Goal: Information Seeking & Learning: Learn about a topic

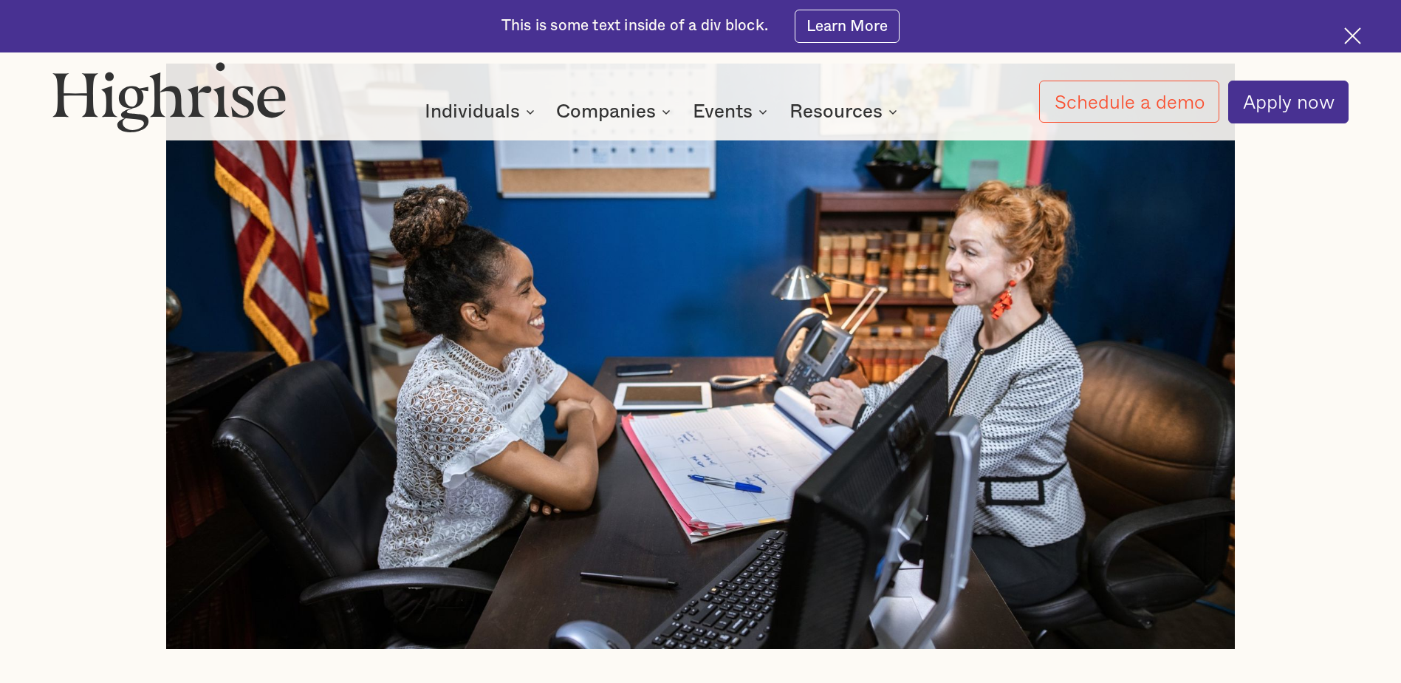
scroll to position [739, 0]
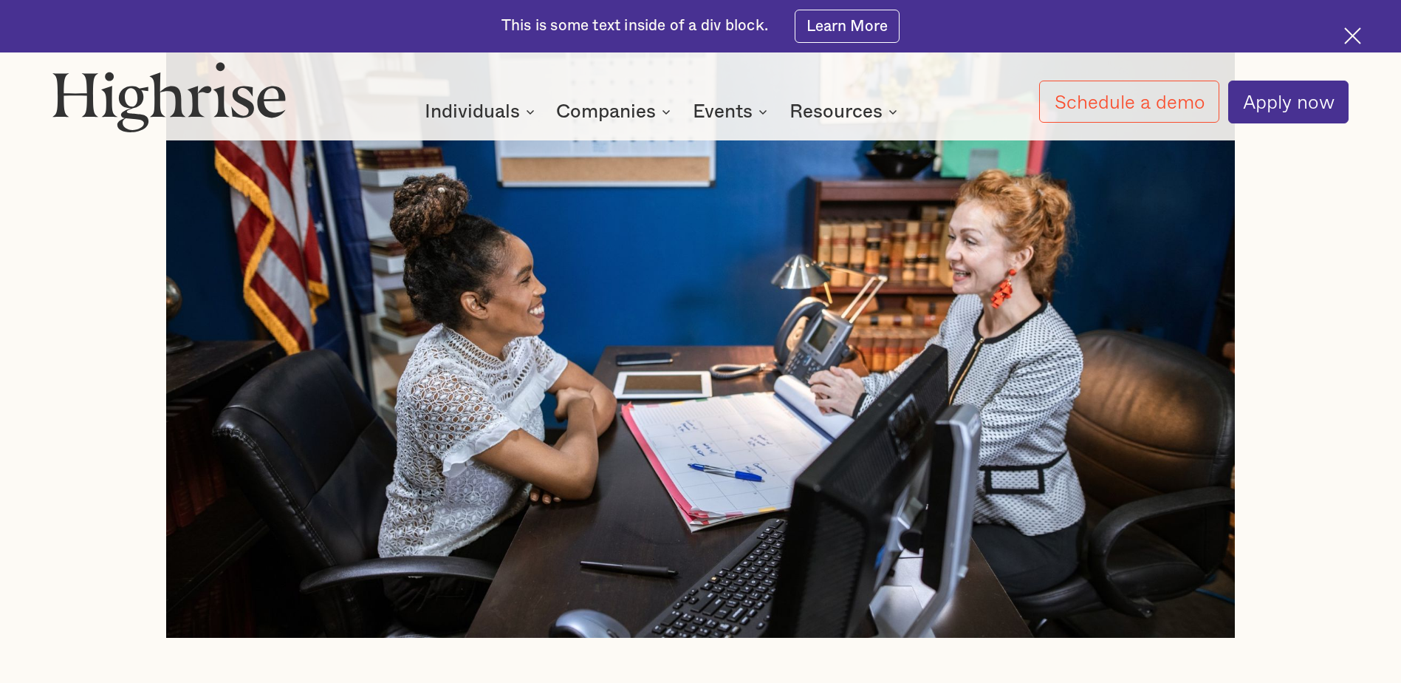
click at [584, 346] on img at bounding box center [700, 344] width 1068 height 585
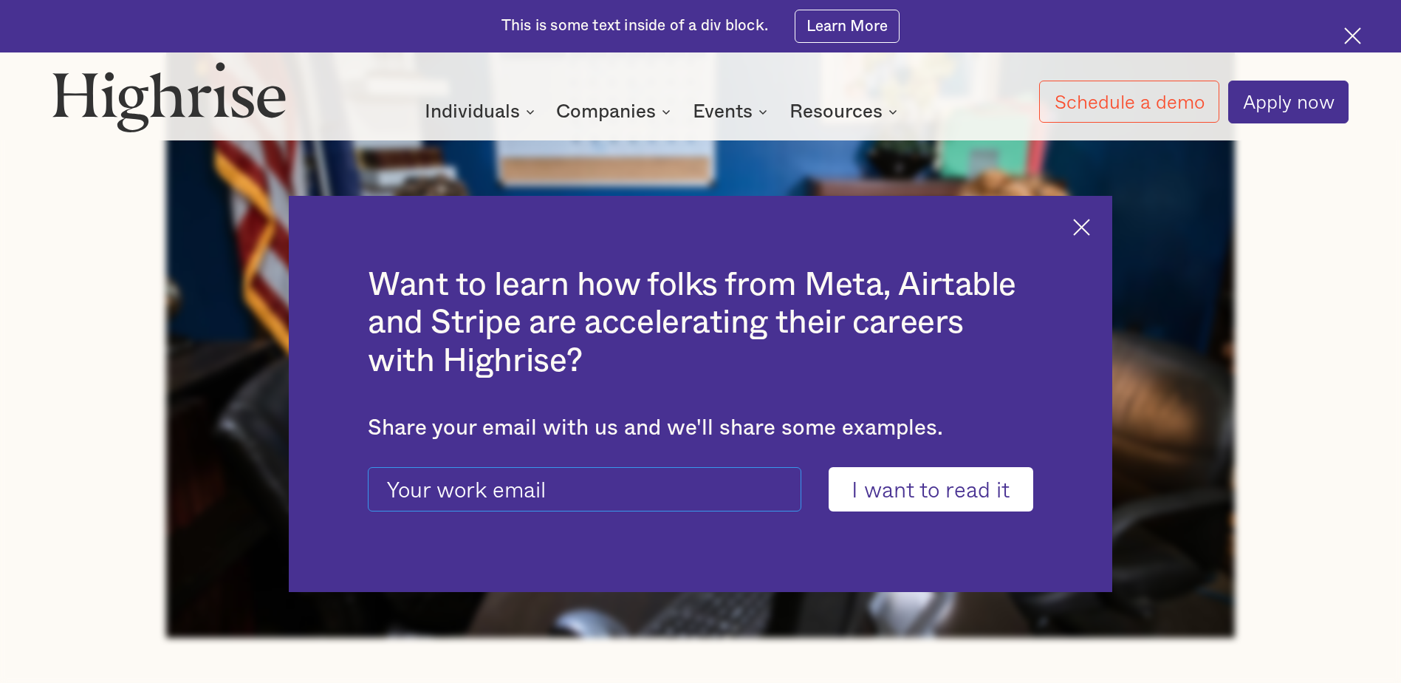
click at [723, 504] on input "current-ascender-blog-article-modal-form" at bounding box center [585, 489] width 434 height 44
type input "diana.everman@flyaustin.com"
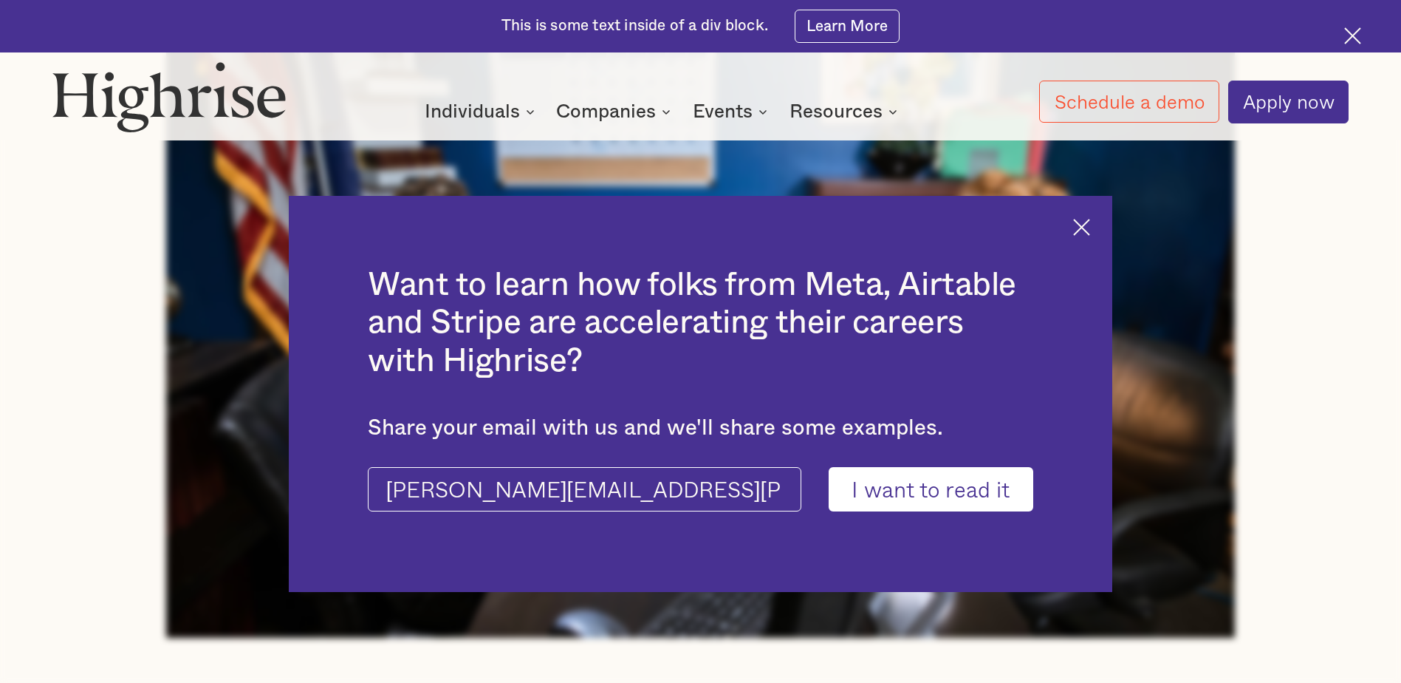
click at [886, 482] on input "I want to read it" at bounding box center [931, 489] width 205 height 44
type input "Please wait..."
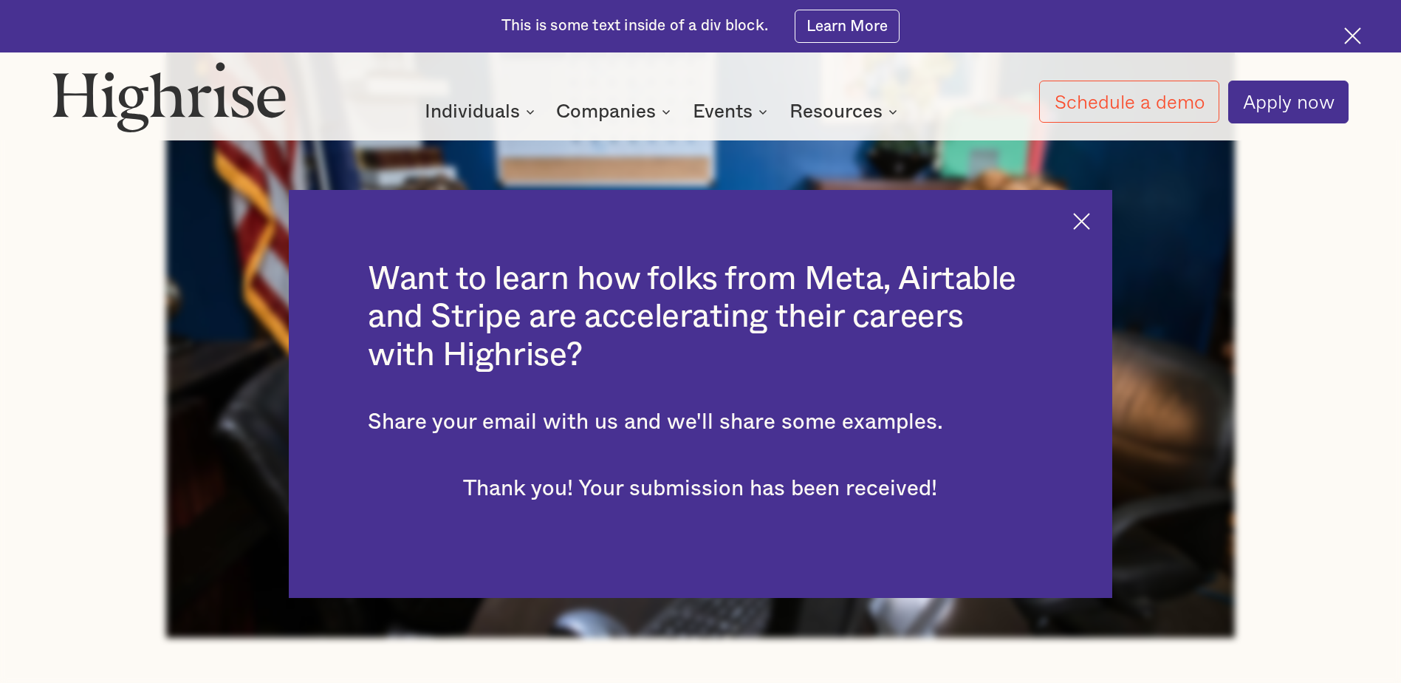
click at [1096, 230] on div "Want to learn how folks from Meta, Airtable and Stripe are accelerating their c…" at bounding box center [700, 394] width 823 height 408
click at [1090, 225] on img at bounding box center [1081, 221] width 17 height 17
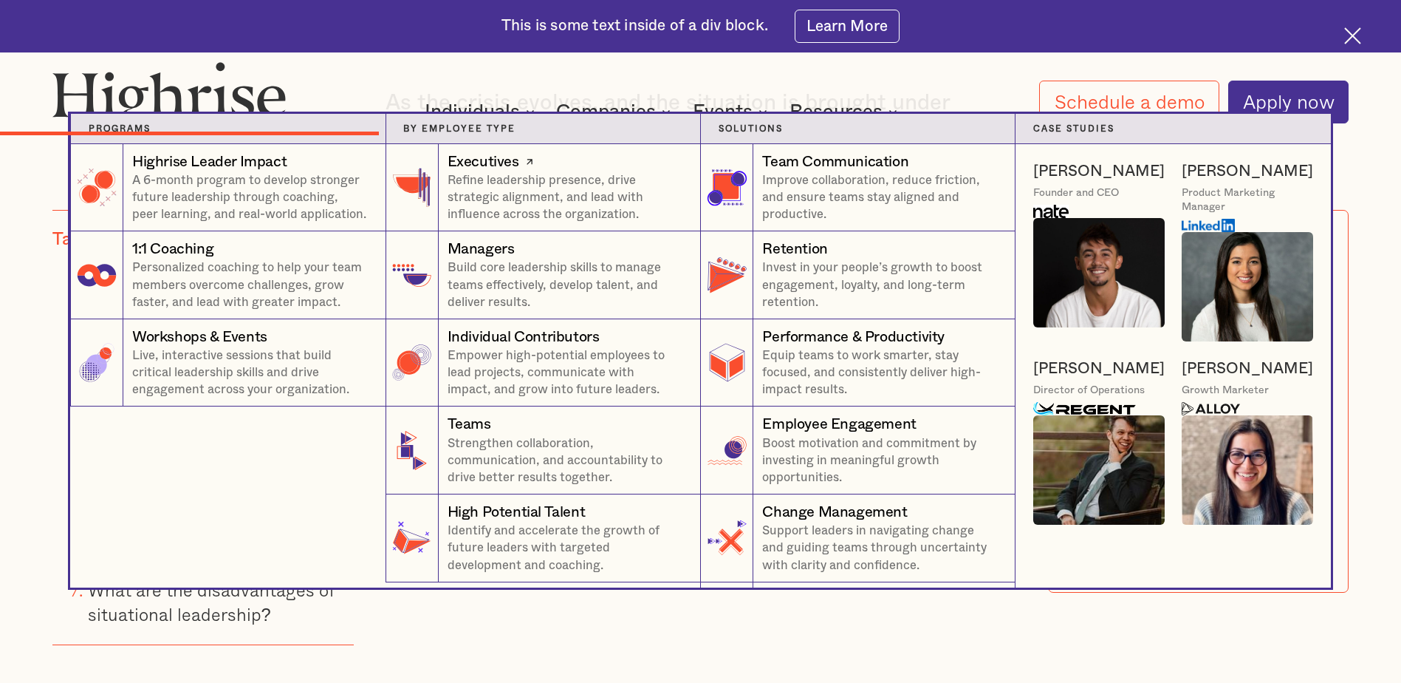
scroll to position [5466, 0]
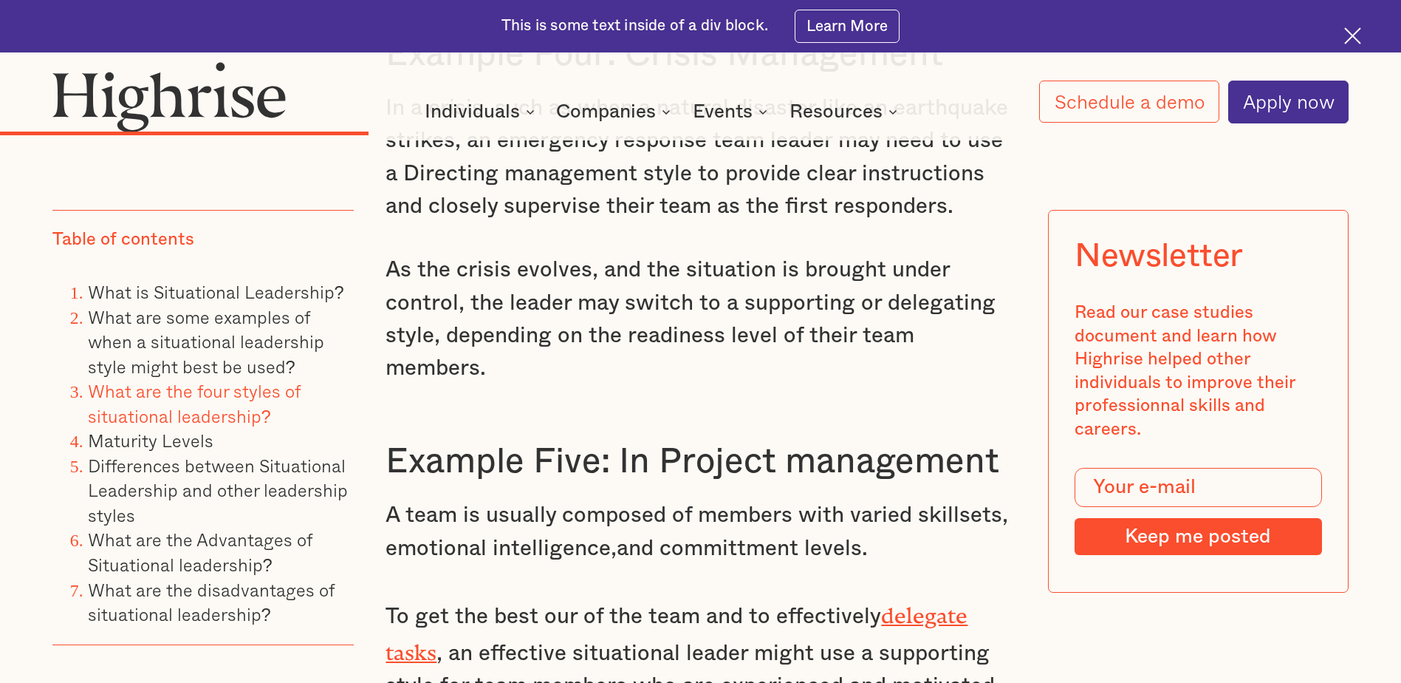
click at [557, 77] on div "How It Works Individuals Programs 1 Highrise Leader A 6-month program to grow l…" at bounding box center [700, 92] width 1401 height 62
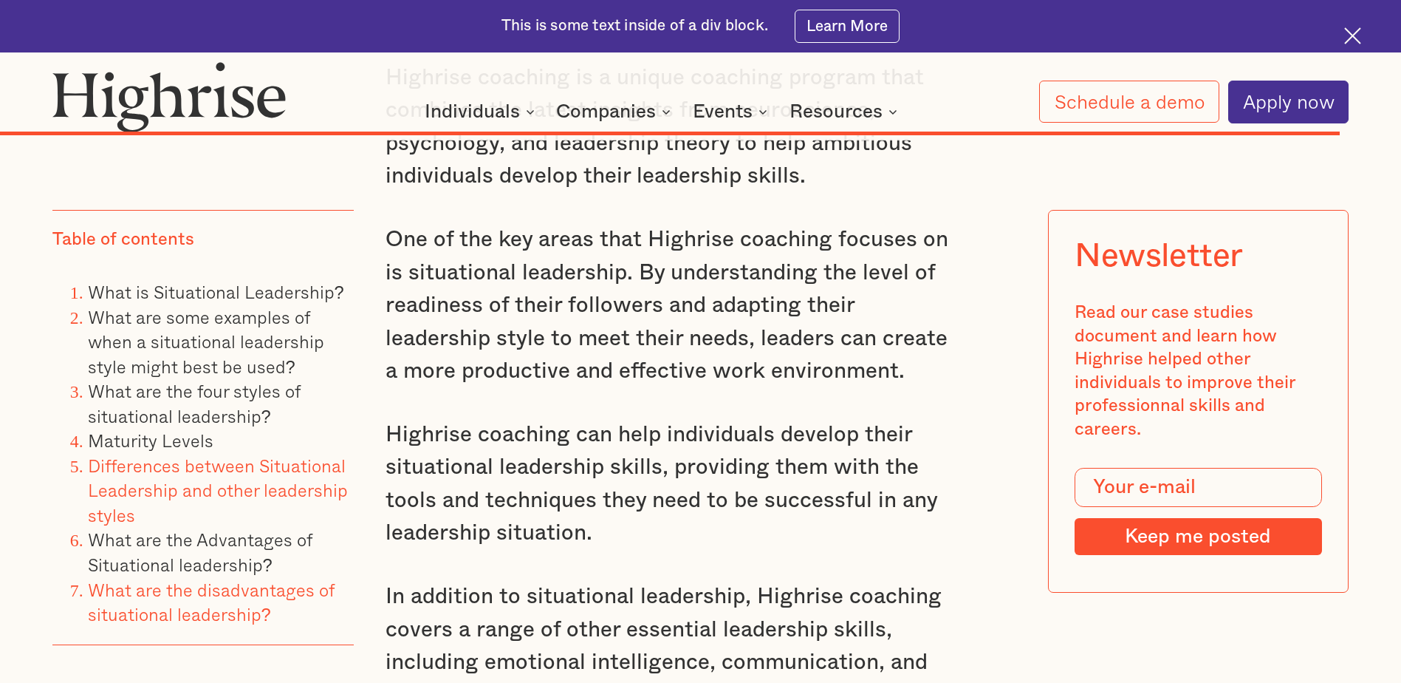
scroll to position [16695, 0]
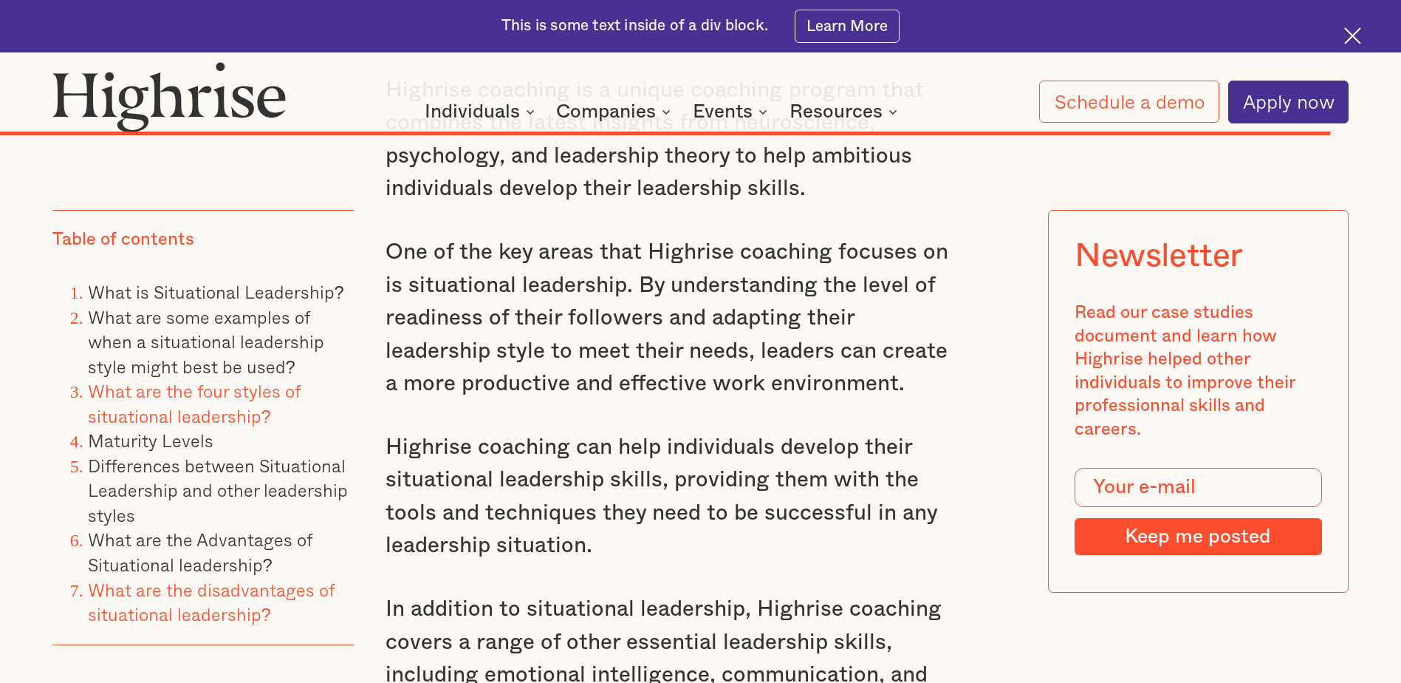
click at [201, 377] on link "What are the four styles of situational leadership?" at bounding box center [194, 403] width 212 height 52
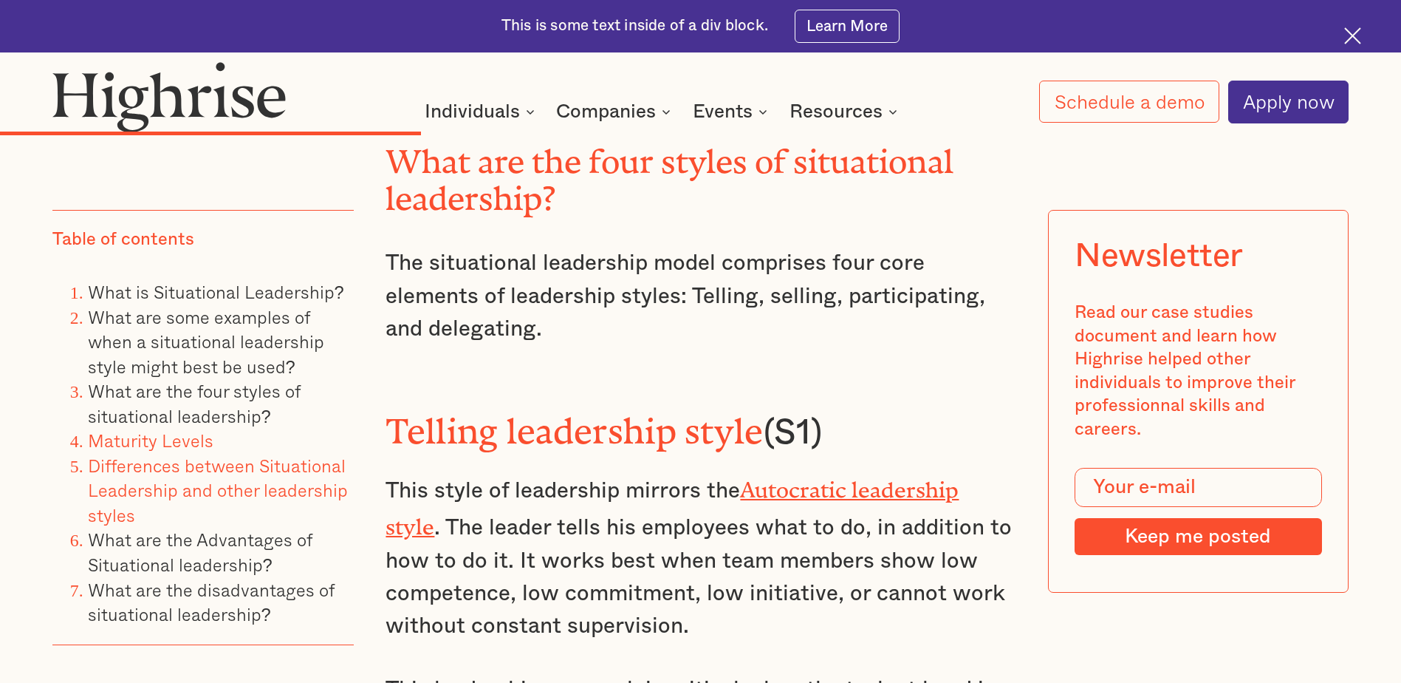
scroll to position [6190, 0]
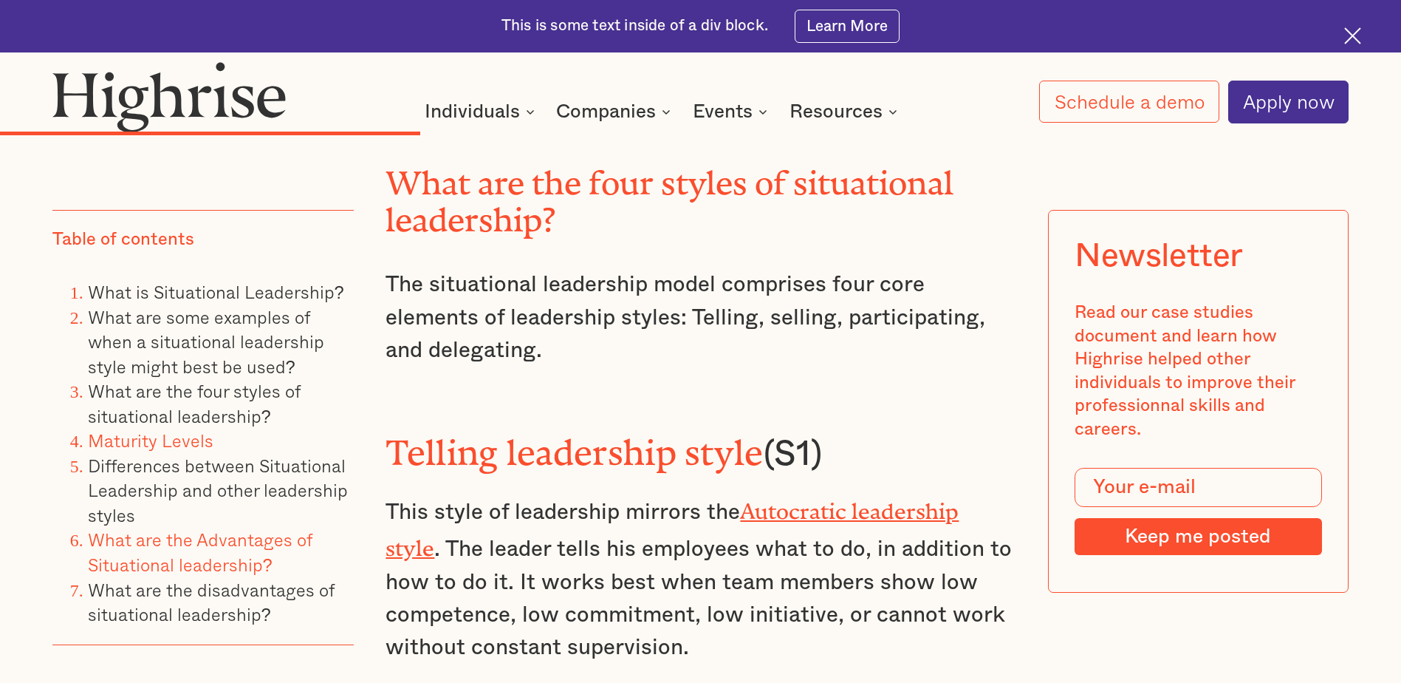
click at [183, 545] on link "What are the Advantages of Situational leadership?" at bounding box center [200, 552] width 224 height 52
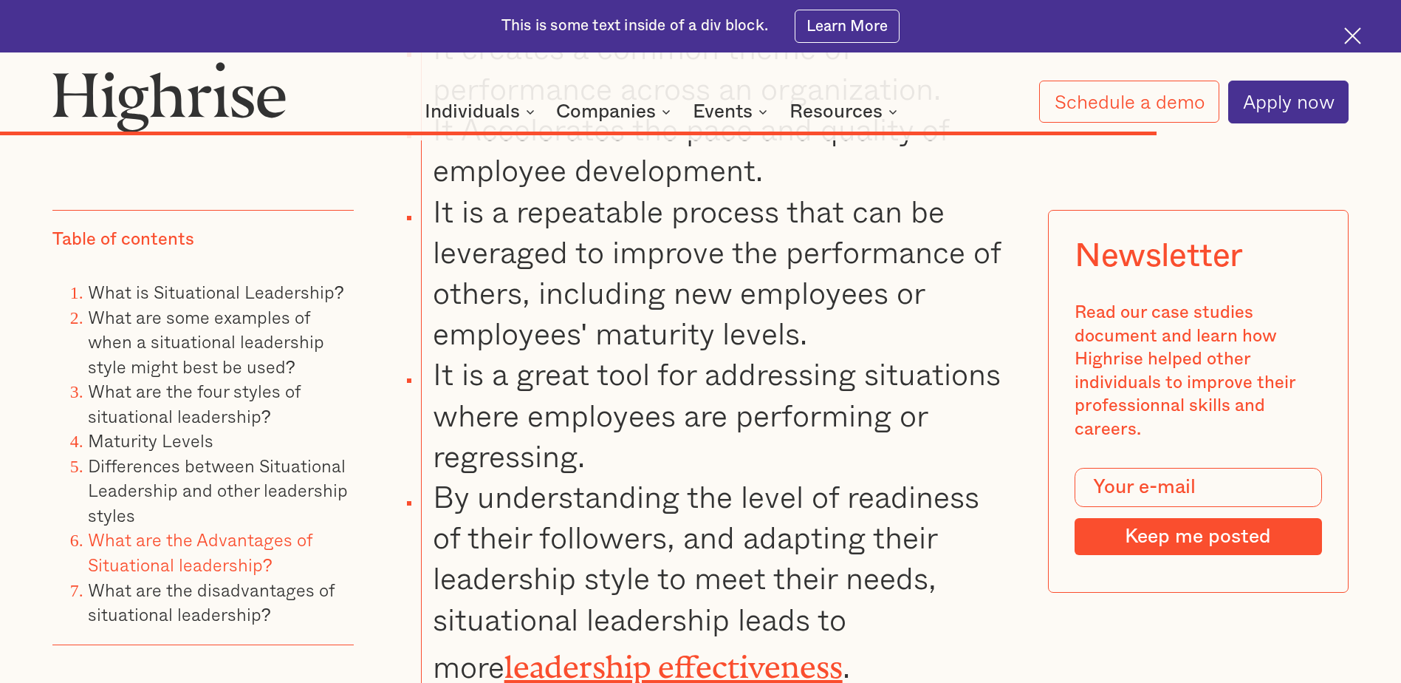
scroll to position [14689, 0]
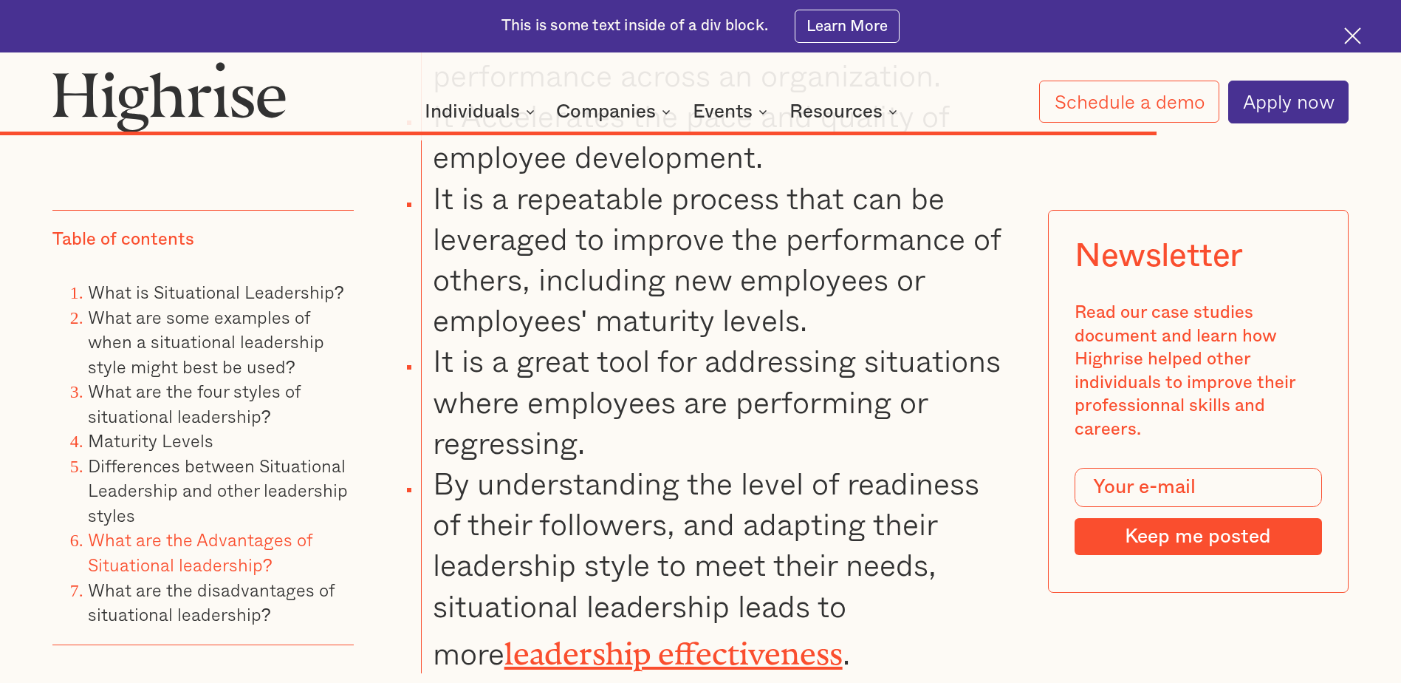
click at [557, 636] on link "leadership effectiveness" at bounding box center [674, 645] width 338 height 19
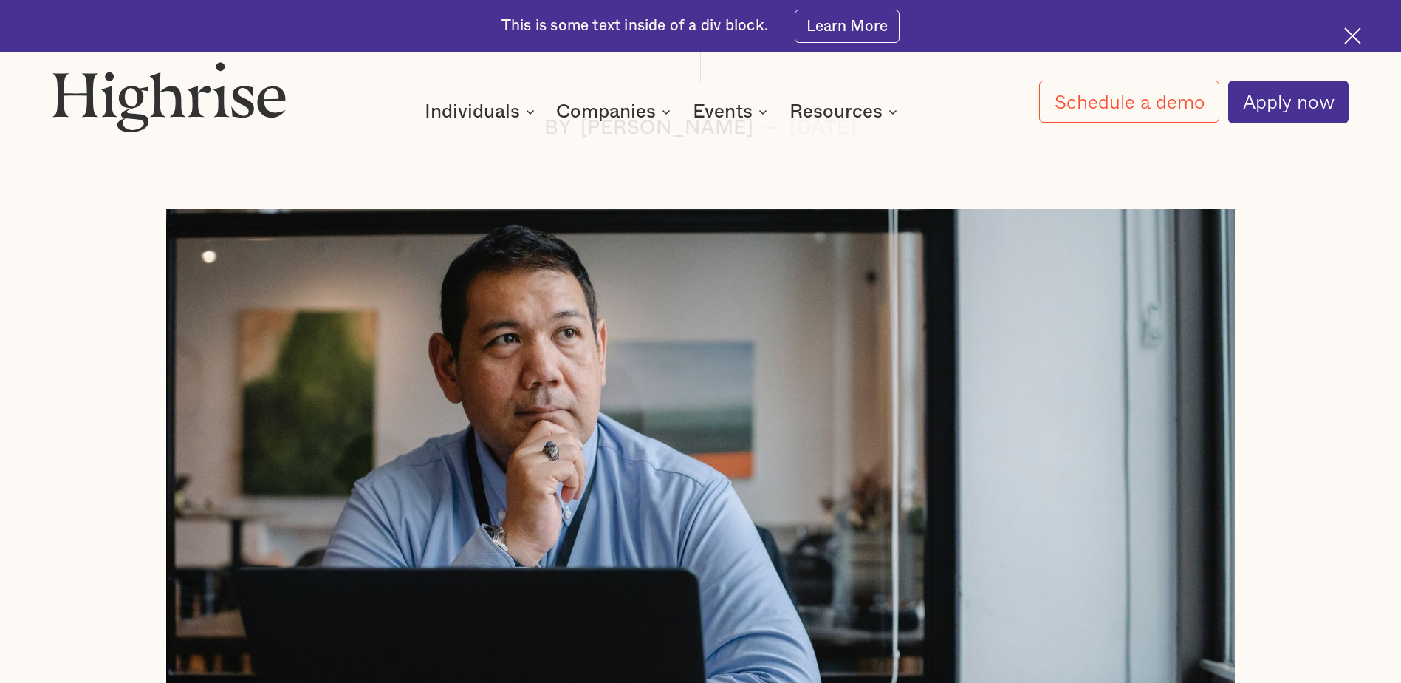
scroll to position [591, 0]
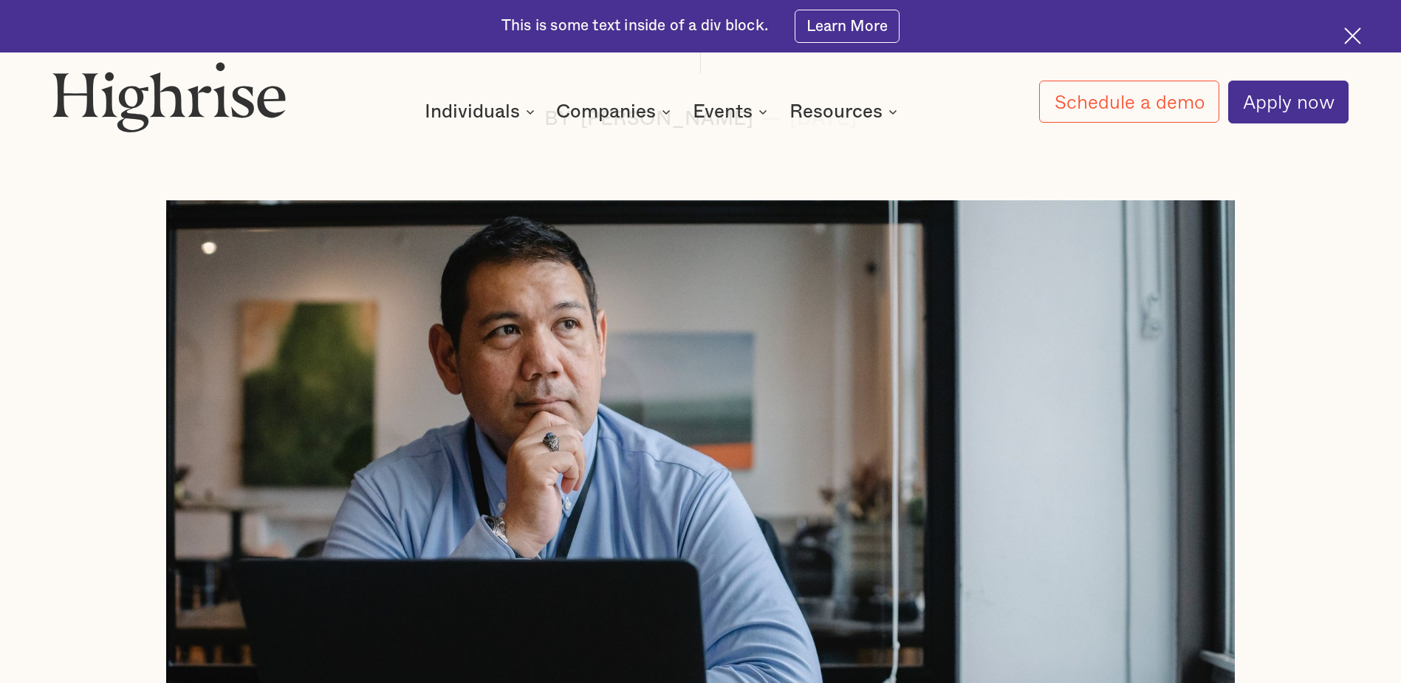
click at [557, 459] on img at bounding box center [700, 492] width 1068 height 584
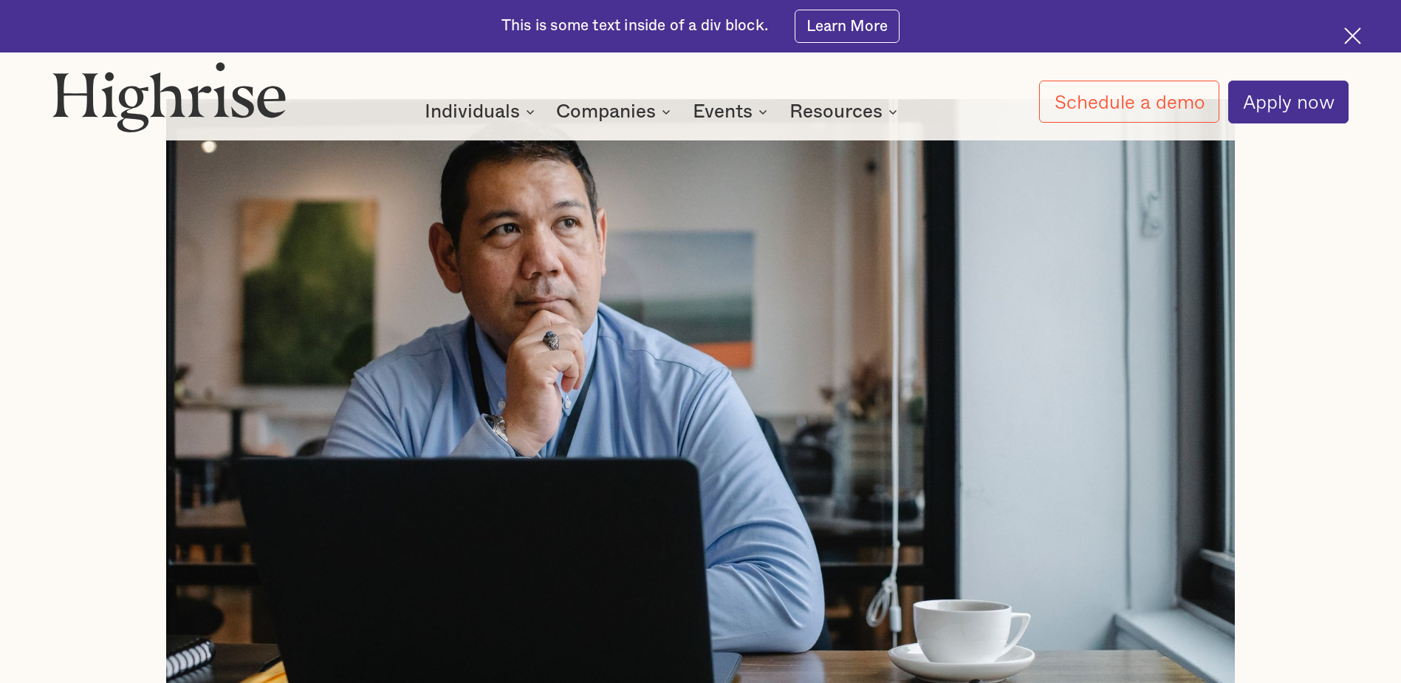
scroll to position [813, 0]
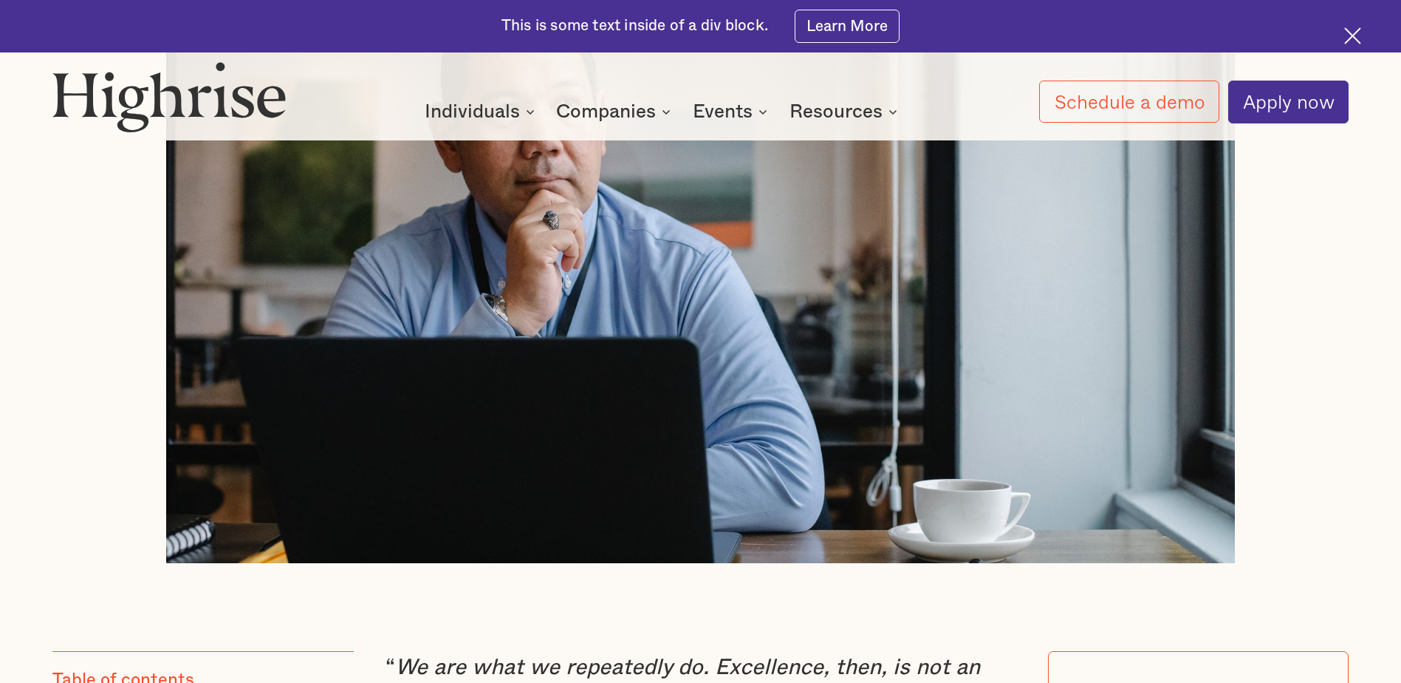
click at [638, 491] on img at bounding box center [700, 271] width 1068 height 584
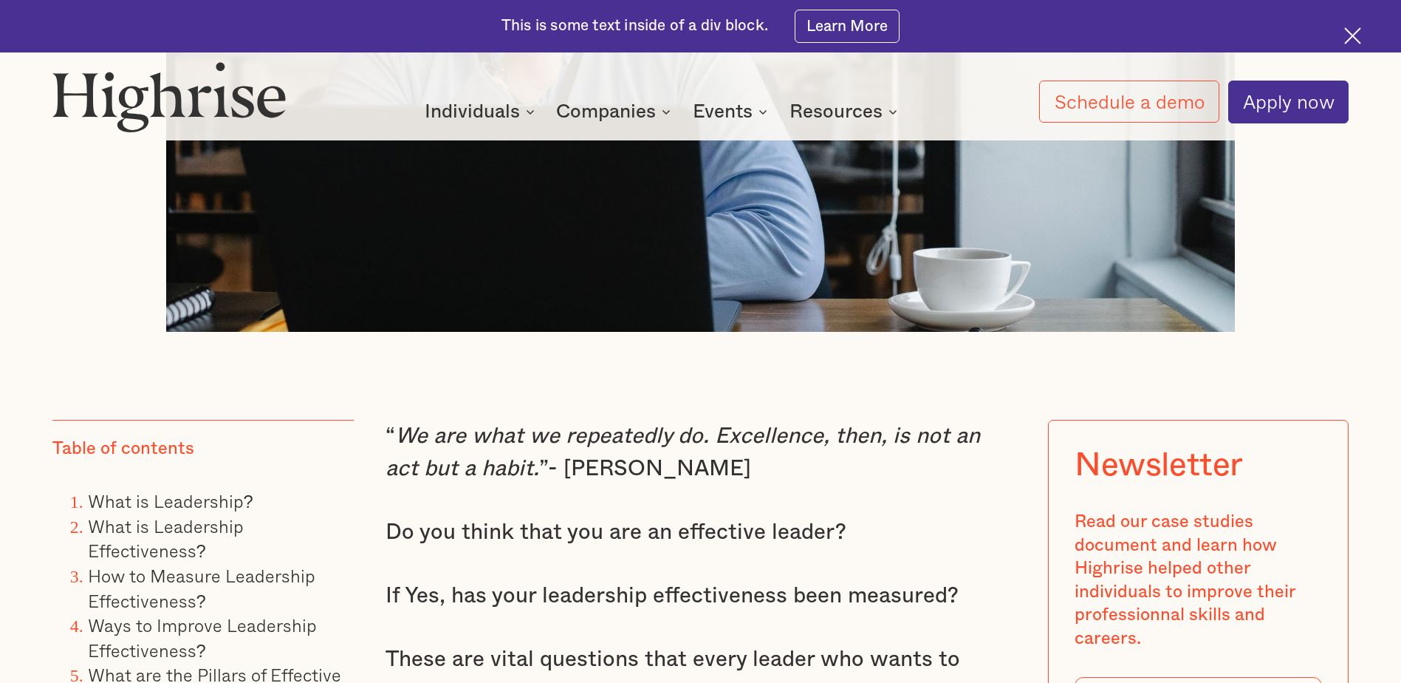
scroll to position [1108, 0]
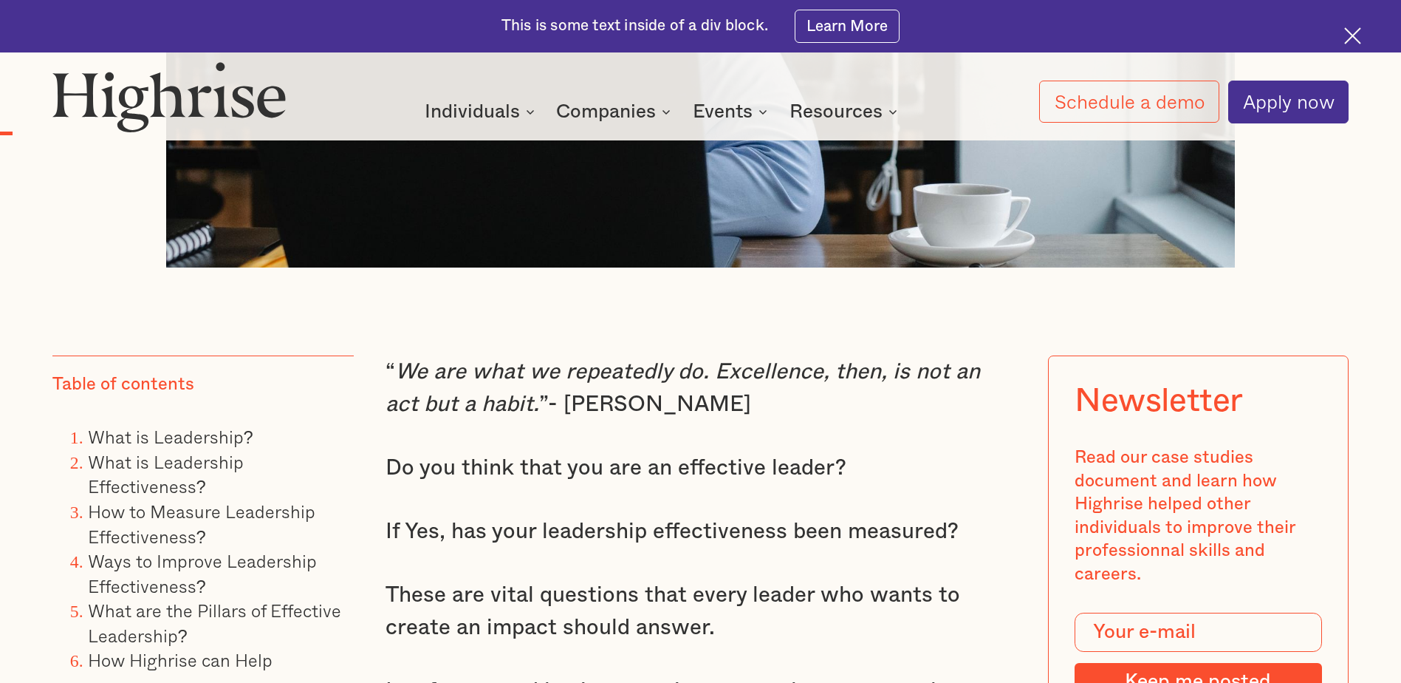
click at [312, 450] on li "What is Leadership?" at bounding box center [221, 437] width 266 height 25
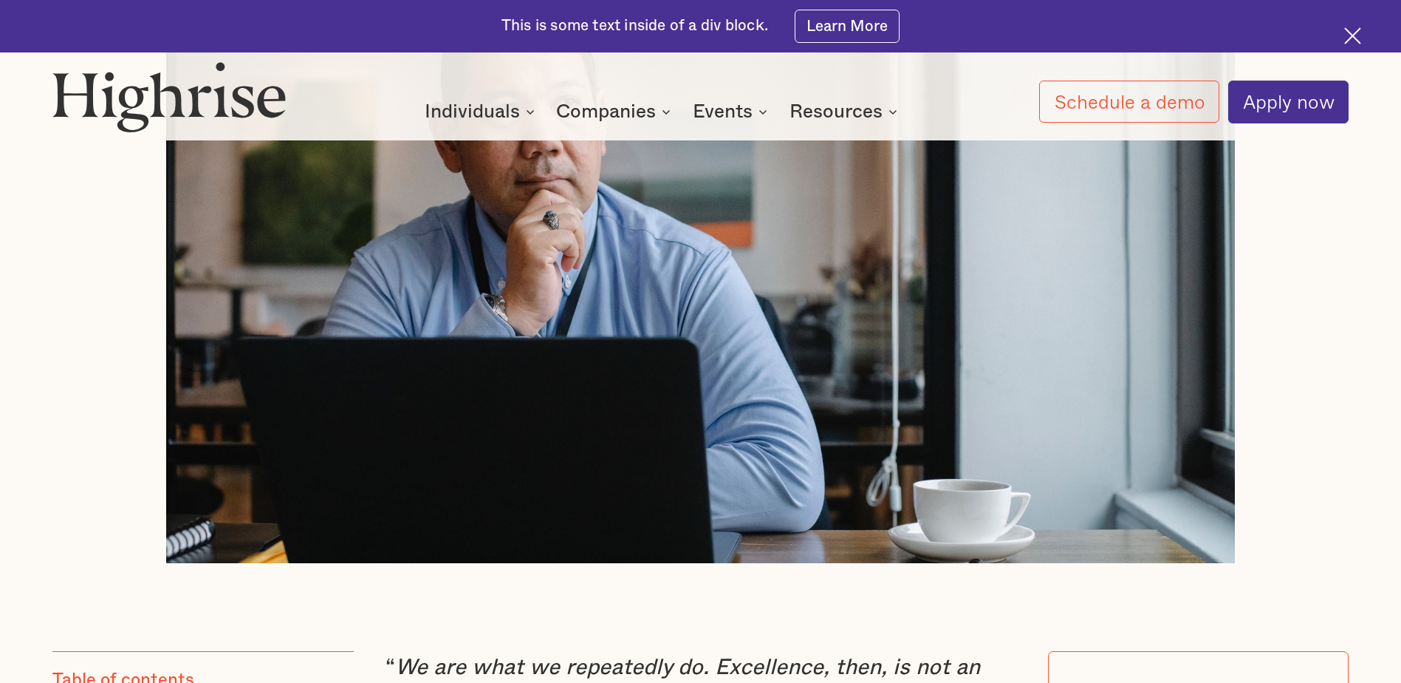
click at [541, 479] on img at bounding box center [700, 271] width 1068 height 584
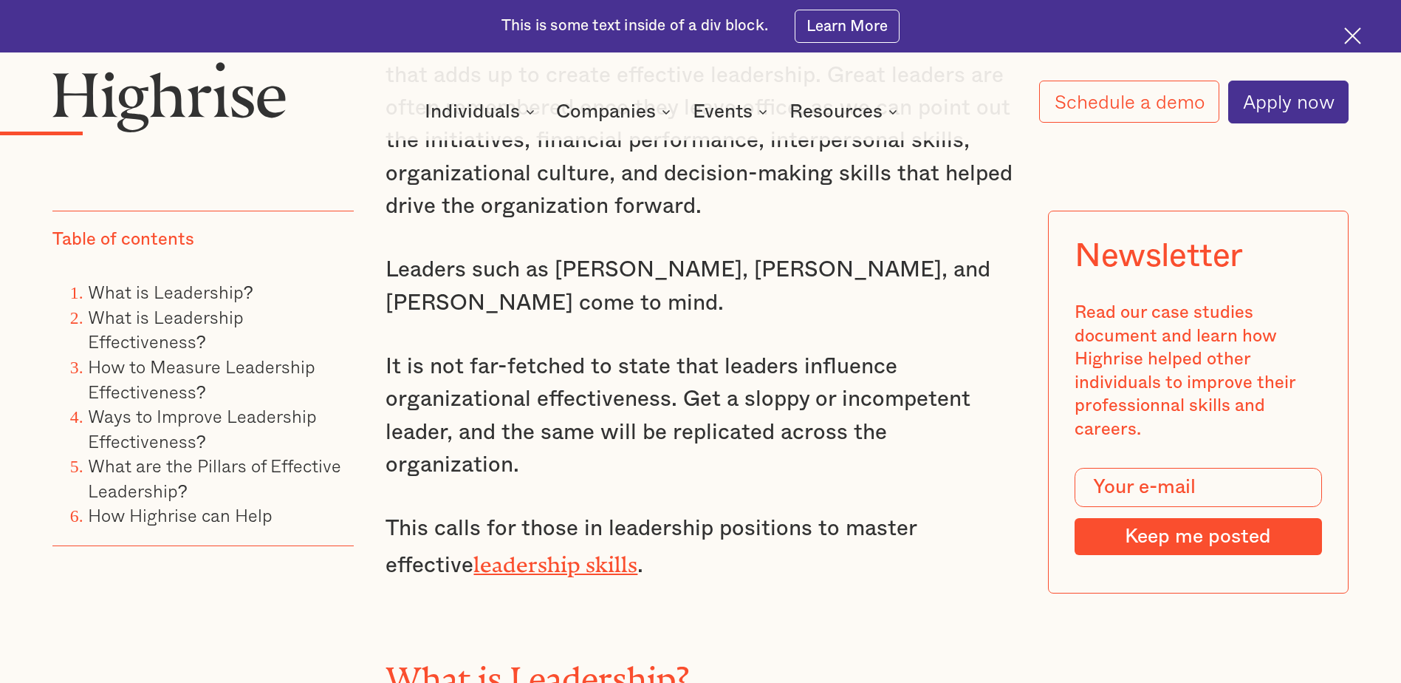
scroll to position [2068, 0]
